Goal: Task Accomplishment & Management: Use online tool/utility

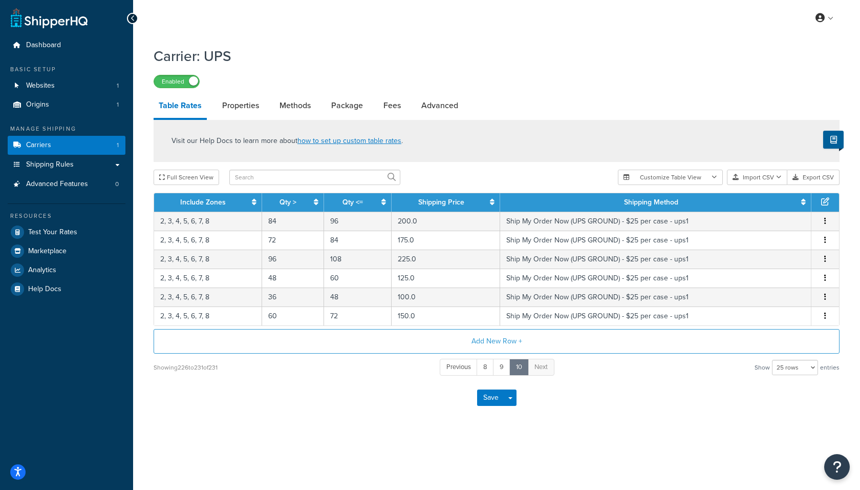
select select "25"
click at [780, 178] on icon "button" at bounding box center [779, 177] width 6 height 6
click at [828, 178] on button "Export CSV" at bounding box center [814, 176] width 52 height 15
click at [353, 141] on link "how to set up custom table rates" at bounding box center [350, 140] width 104 height 11
click at [233, 107] on link "Properties" at bounding box center [240, 105] width 47 height 25
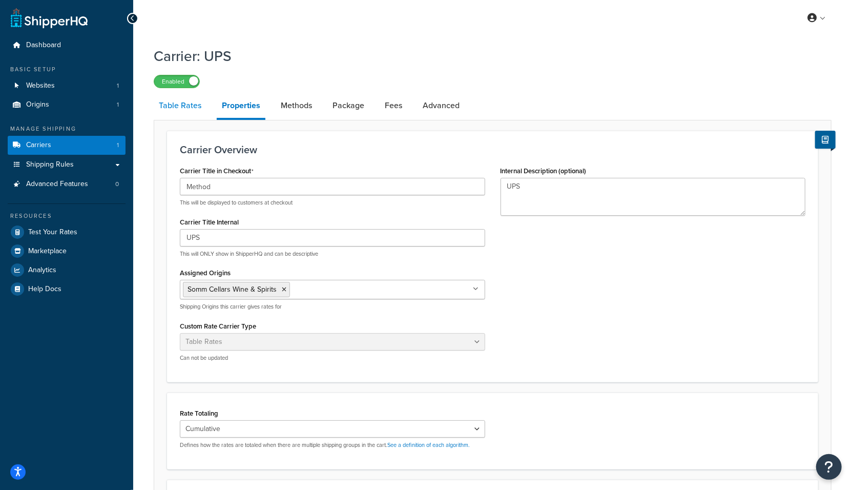
click at [200, 107] on link "Table Rates" at bounding box center [180, 105] width 53 height 25
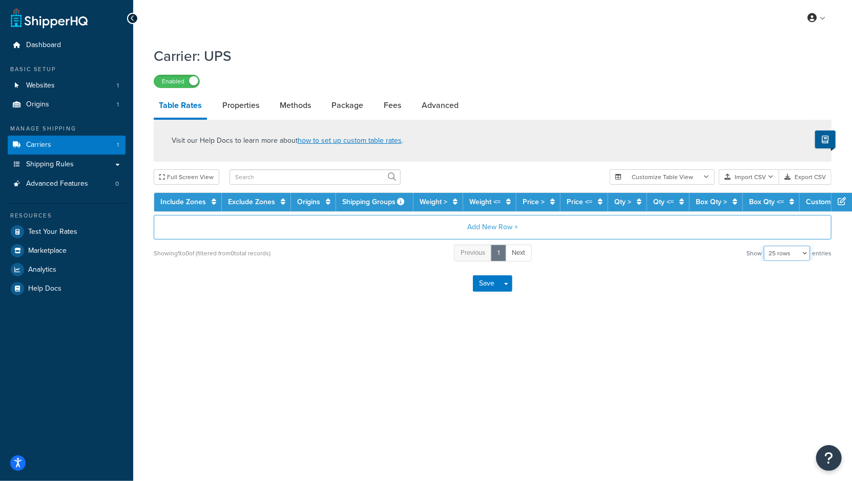
click at [780, 250] on select "10 rows 15 rows 25 rows 50 rows 100 rows 1000 rows" at bounding box center [786, 253] width 46 height 15
select select "1000"
click at [764, 246] on select "10 rows 15 rows 25 rows 50 rows 100 rows 1000 rows" at bounding box center [786, 253] width 46 height 15
